Goal: Find contact information: Find contact information

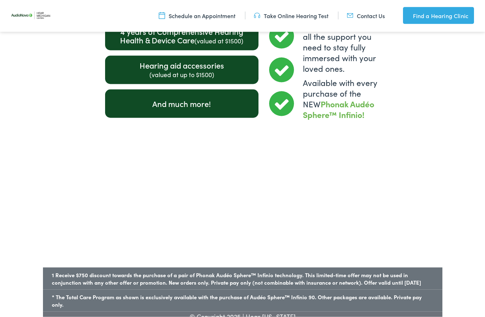
scroll to position [1052, 0]
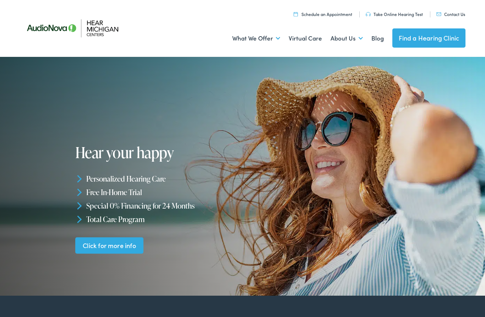
click at [454, 13] on link "Contact Us" at bounding box center [451, 14] width 29 height 6
